Goal: Book appointment/travel/reservation

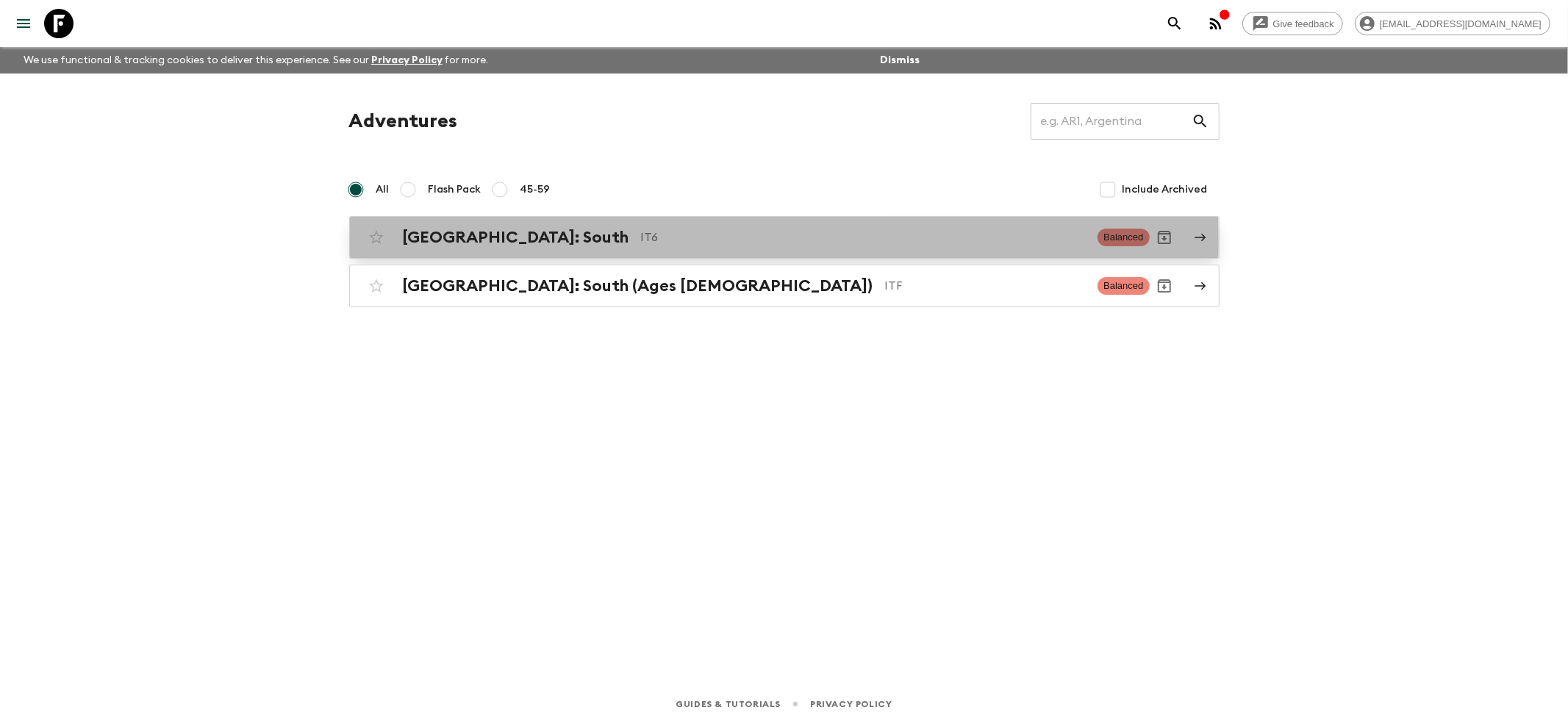
click at [451, 242] on h2 "[GEOGRAPHIC_DATA]: South" at bounding box center [515, 237] width 227 height 19
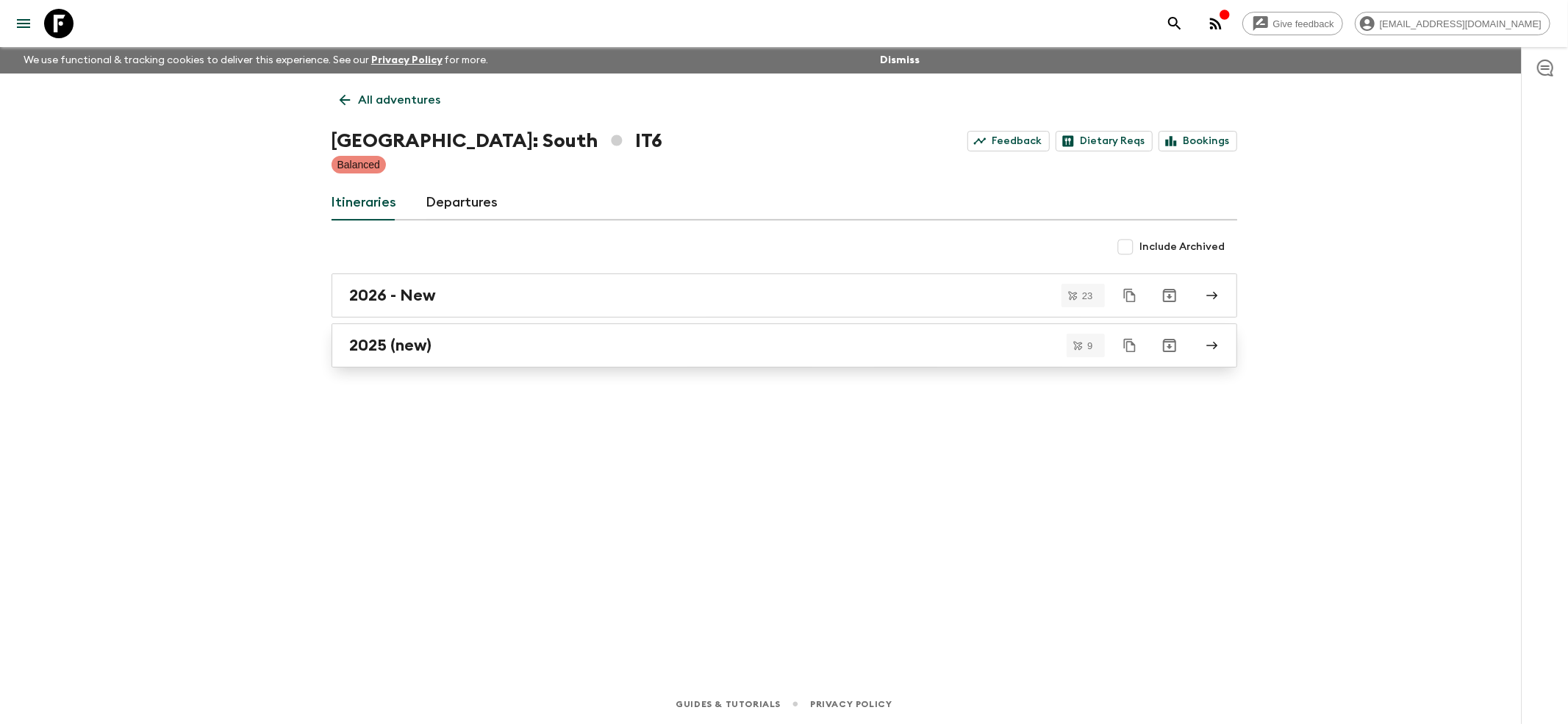
click at [391, 344] on h2 "2025 (new)" at bounding box center [391, 345] width 83 height 19
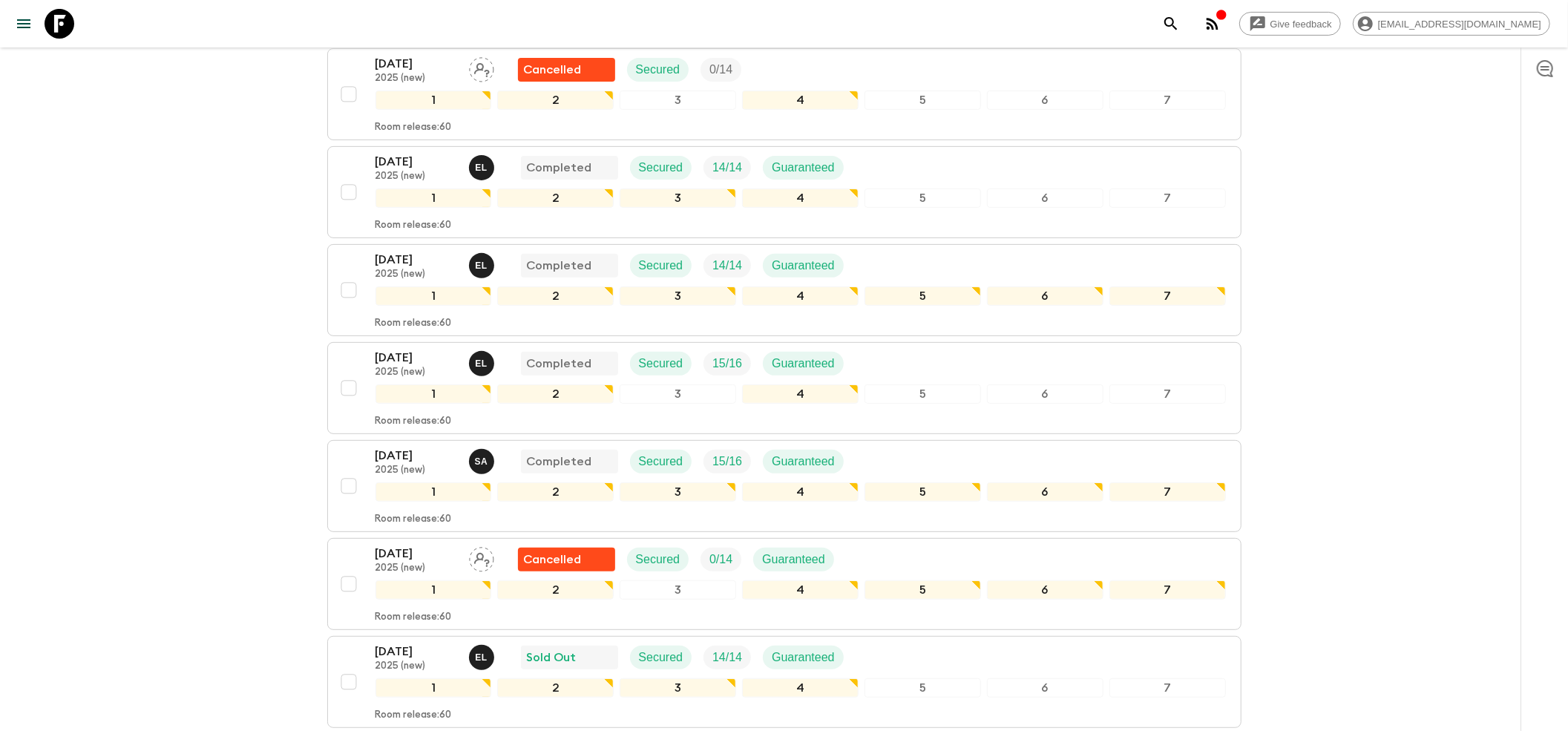
scroll to position [593, 0]
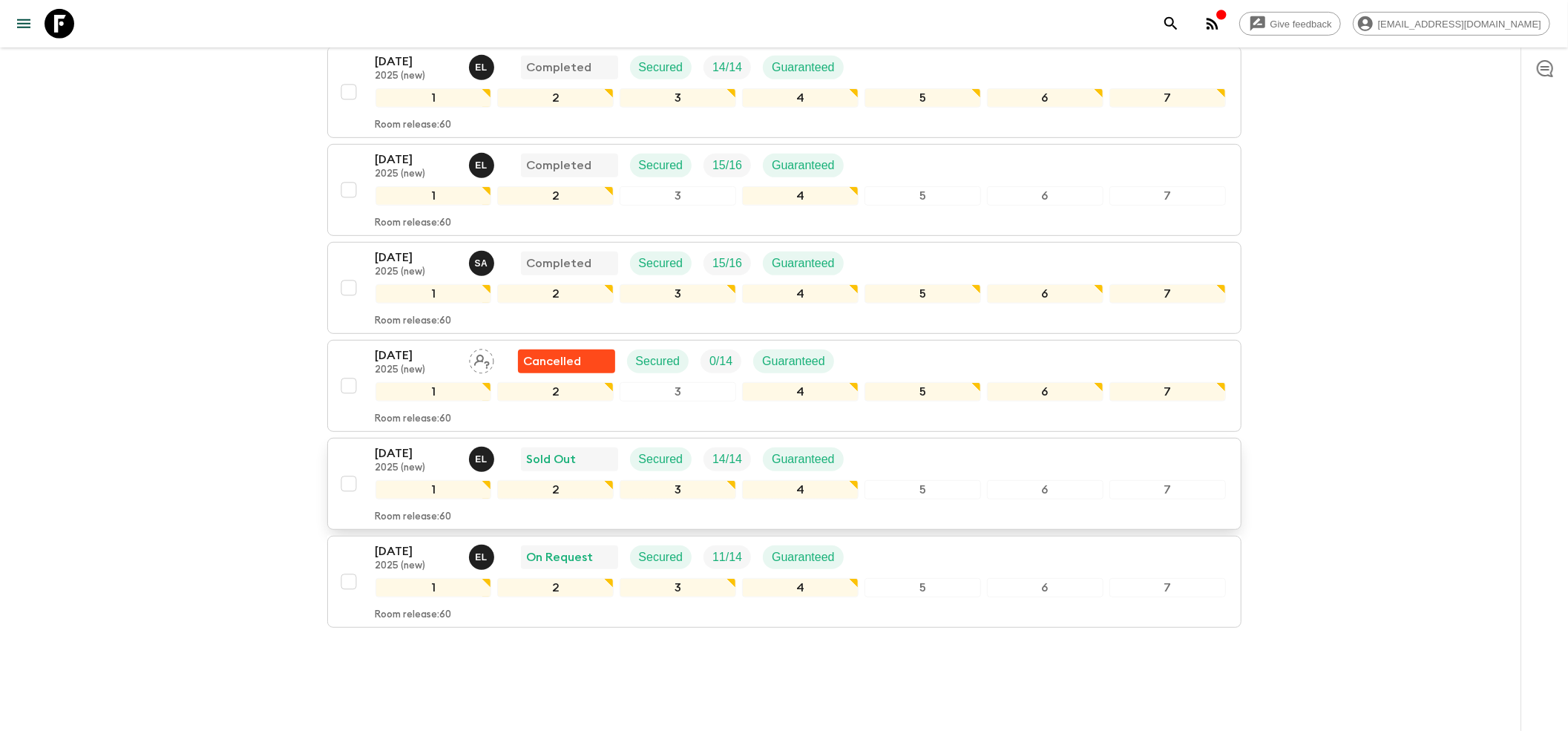
click at [383, 462] on p "2025 (new)" at bounding box center [416, 468] width 82 height 12
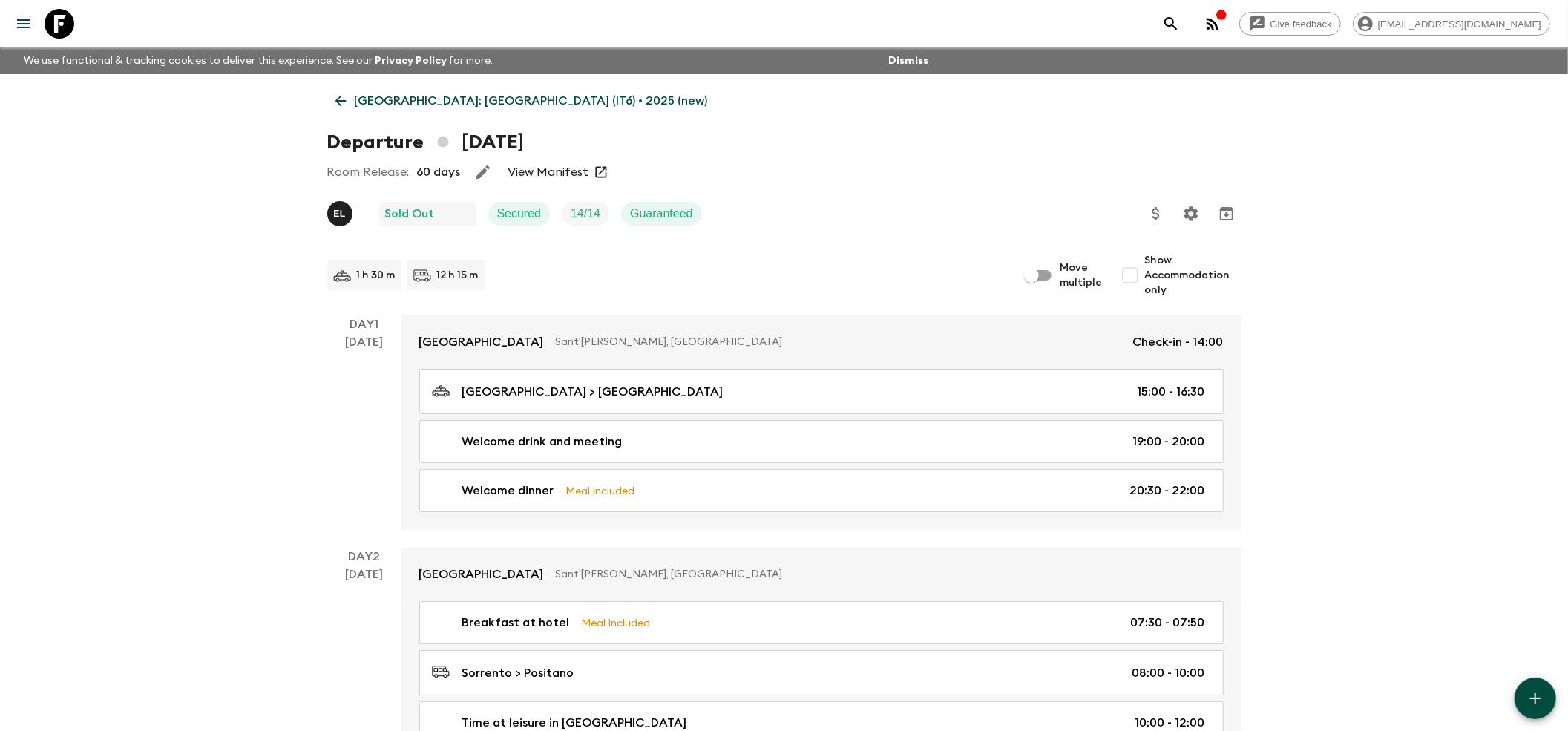
click at [552, 166] on link "View Manifest" at bounding box center [548, 173] width 81 height 15
